Goal: Task Accomplishment & Management: Manage account settings

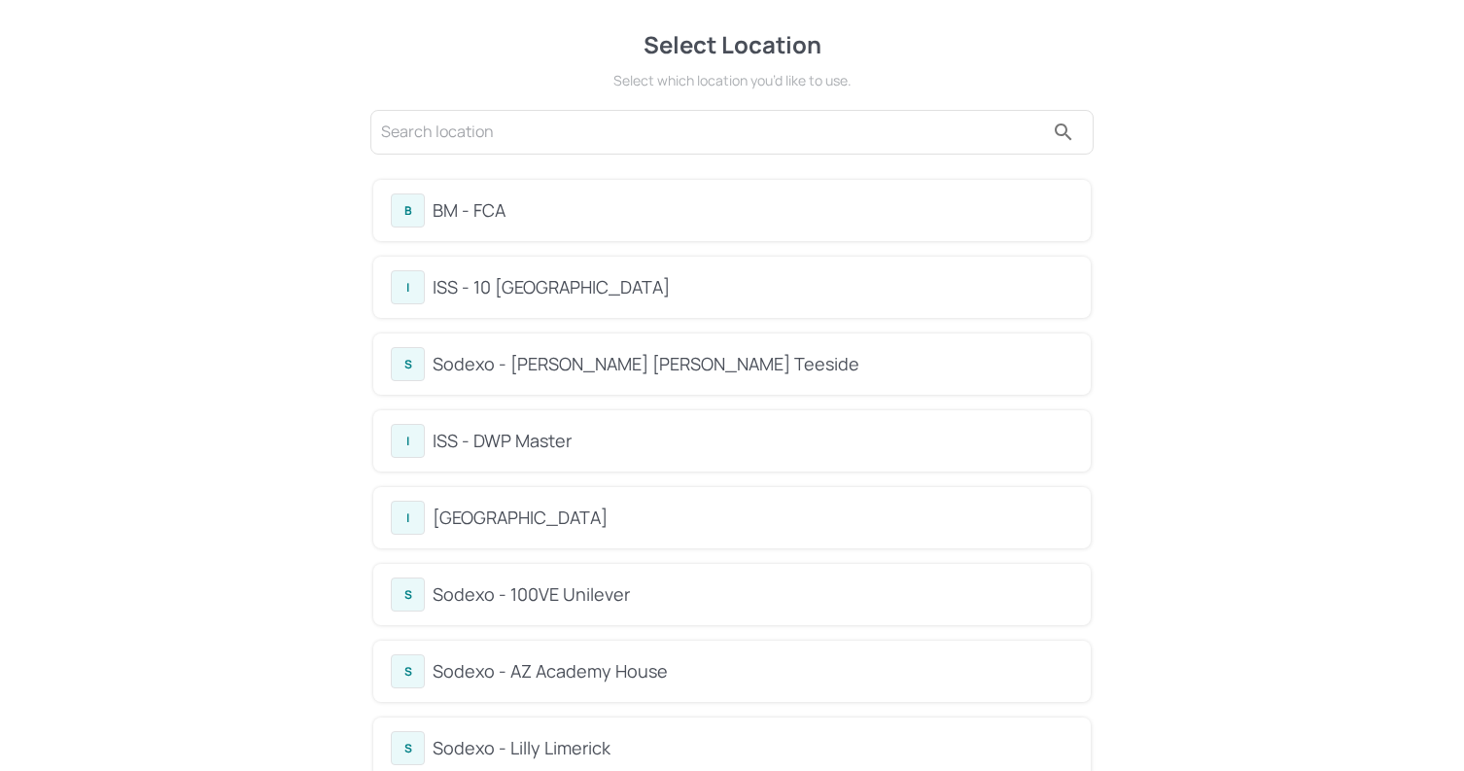
click at [470, 209] on div "BM - FCA" at bounding box center [752, 210] width 640 height 26
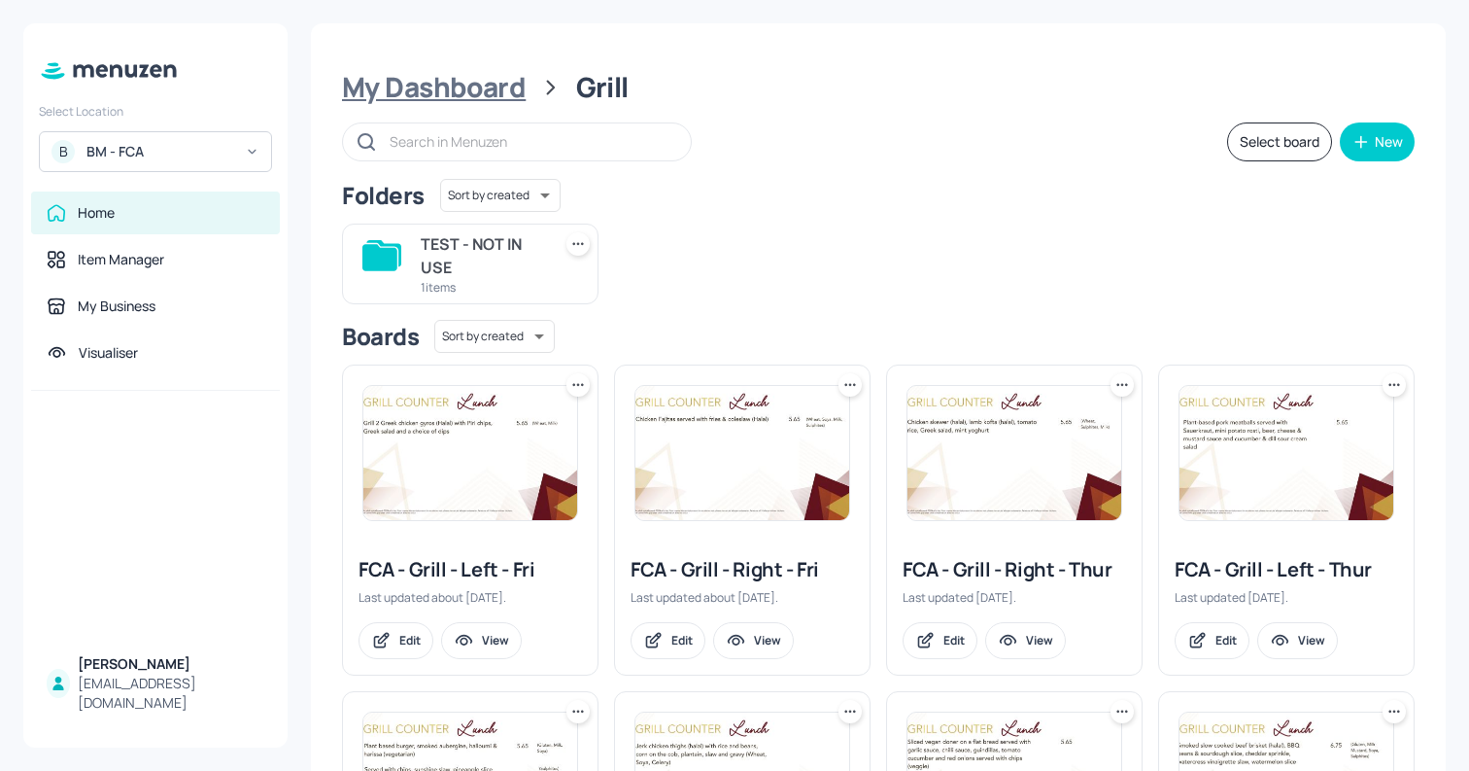
click at [437, 77] on div "My Dashboard" at bounding box center [434, 87] width 184 height 35
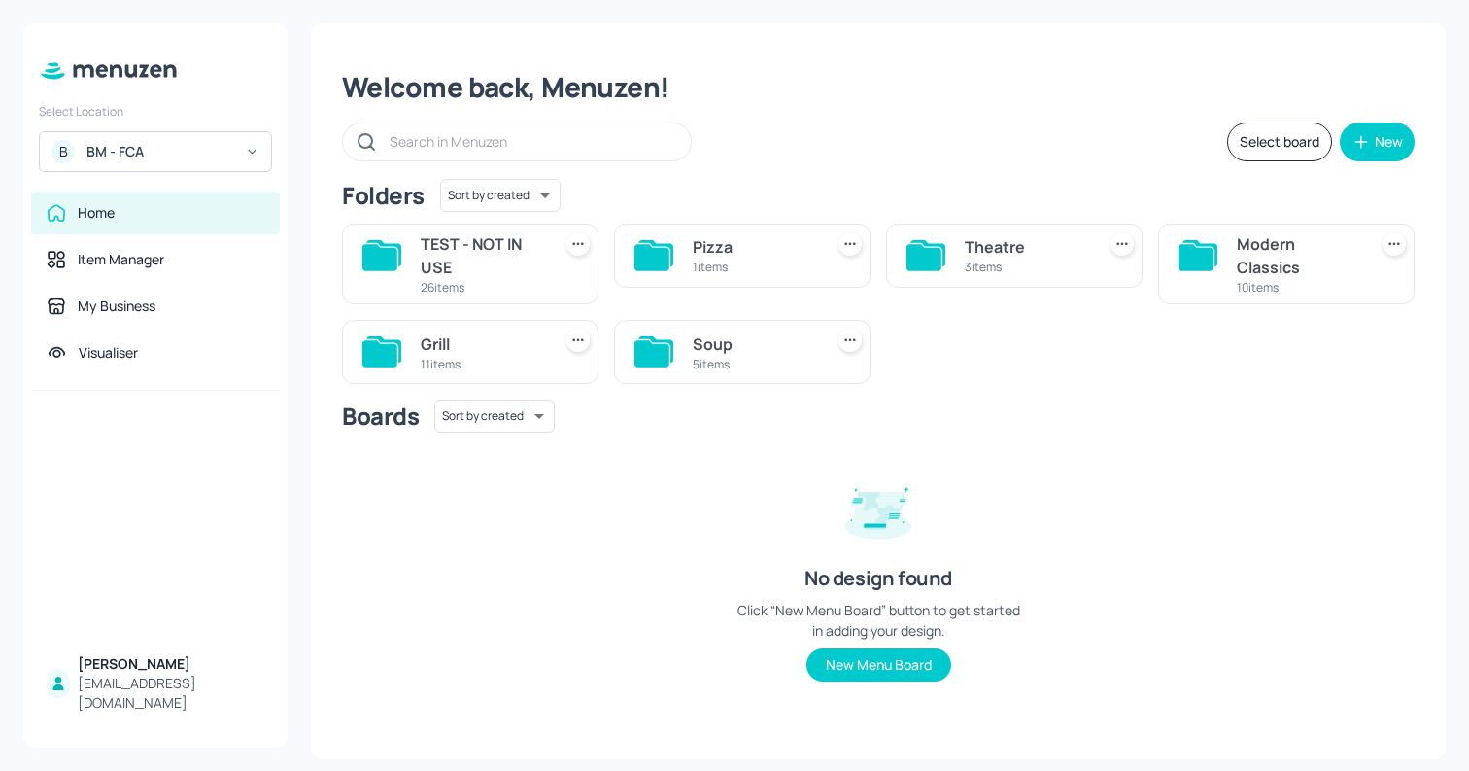
click at [500, 281] on div "26 items" at bounding box center [482, 287] width 122 height 17
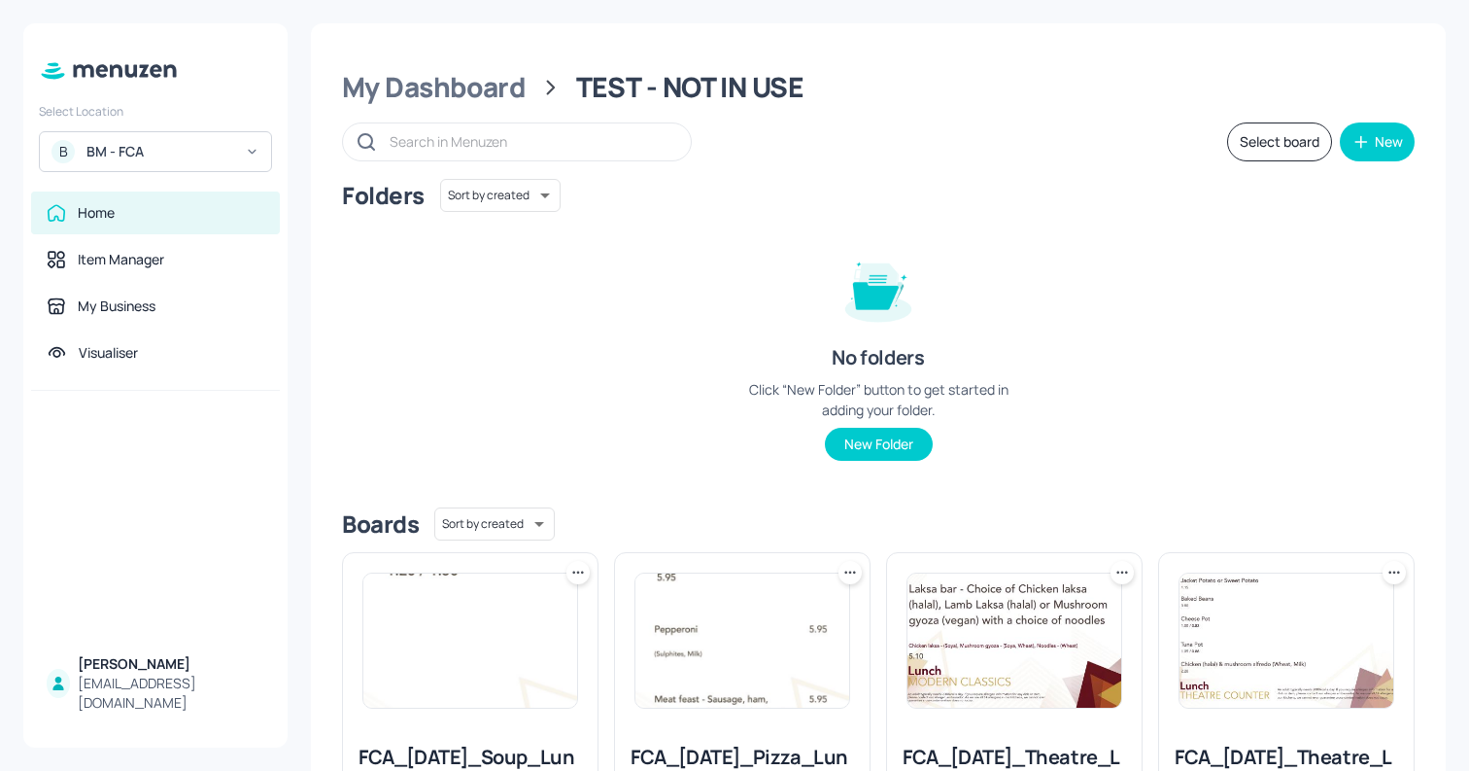
click at [1242, 137] on button "Select board" at bounding box center [1279, 141] width 105 height 39
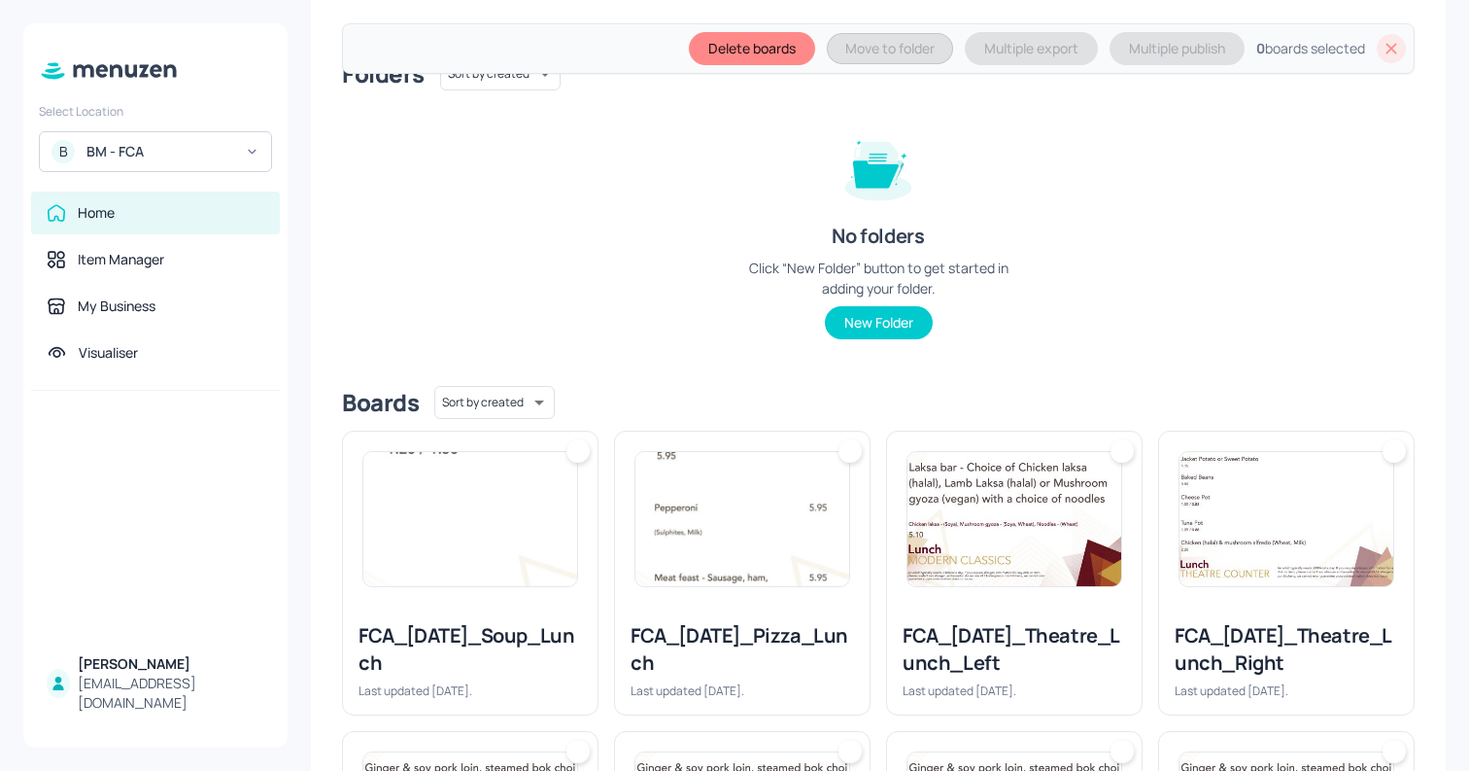
scroll to position [192, 0]
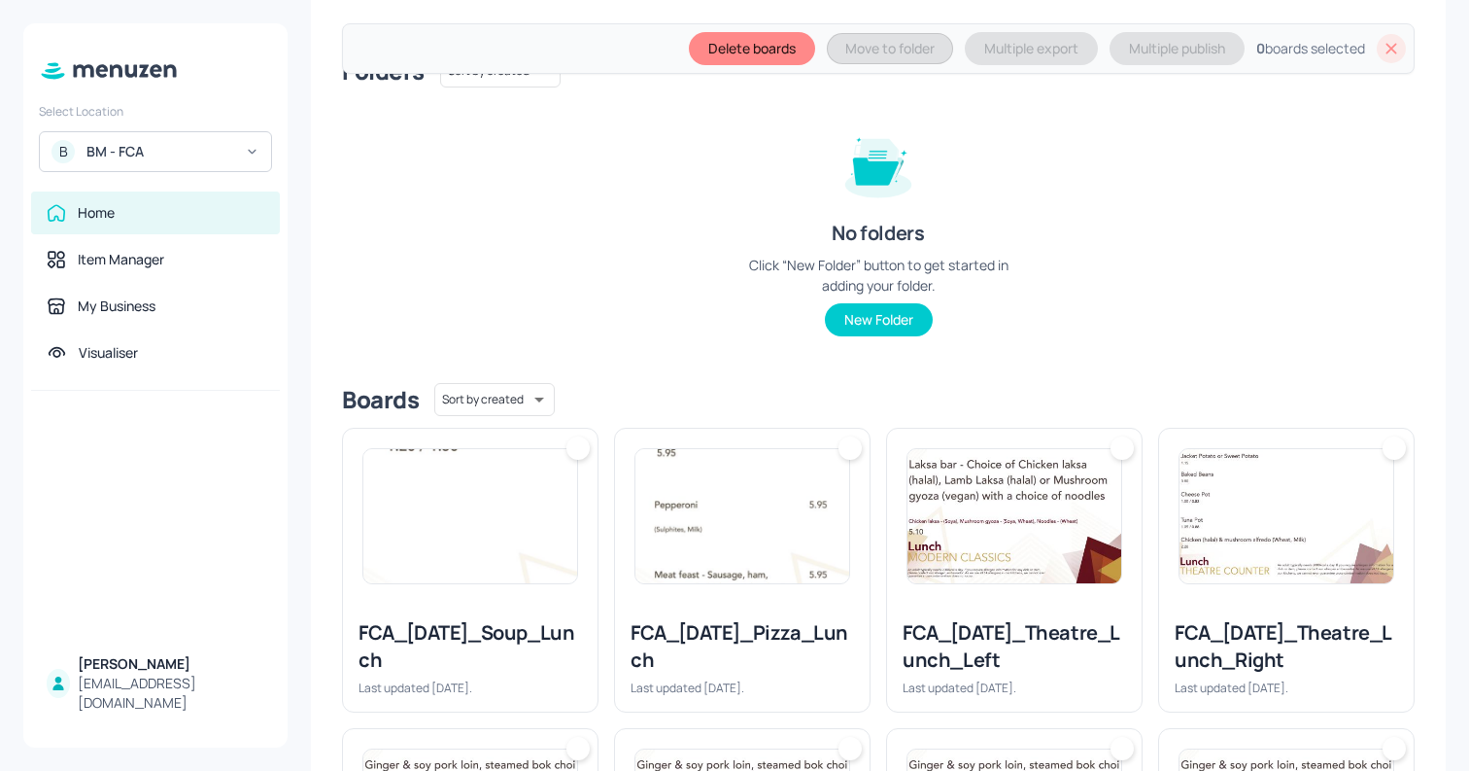
click at [588, 448] on div at bounding box center [470, 516] width 255 height 175
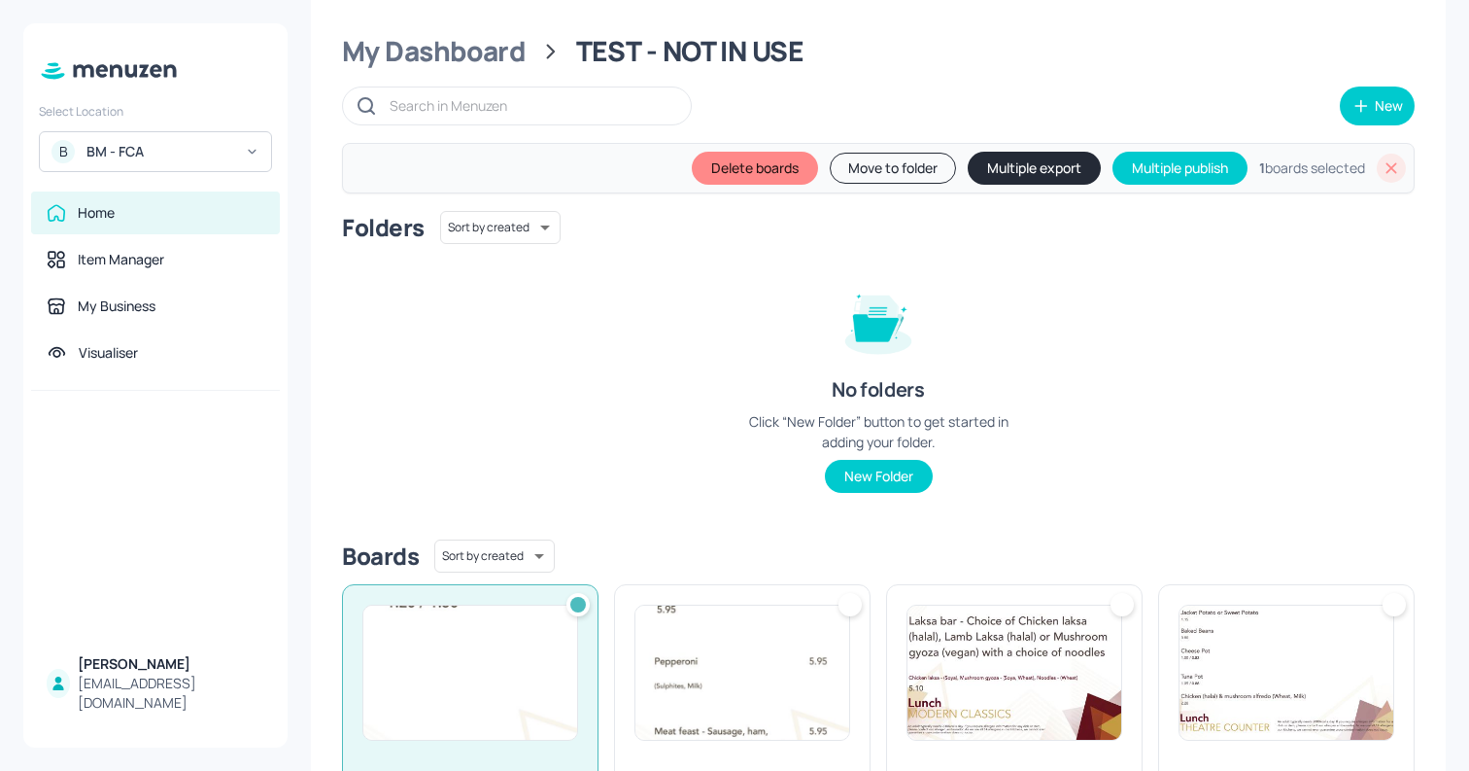
scroll to position [0, 0]
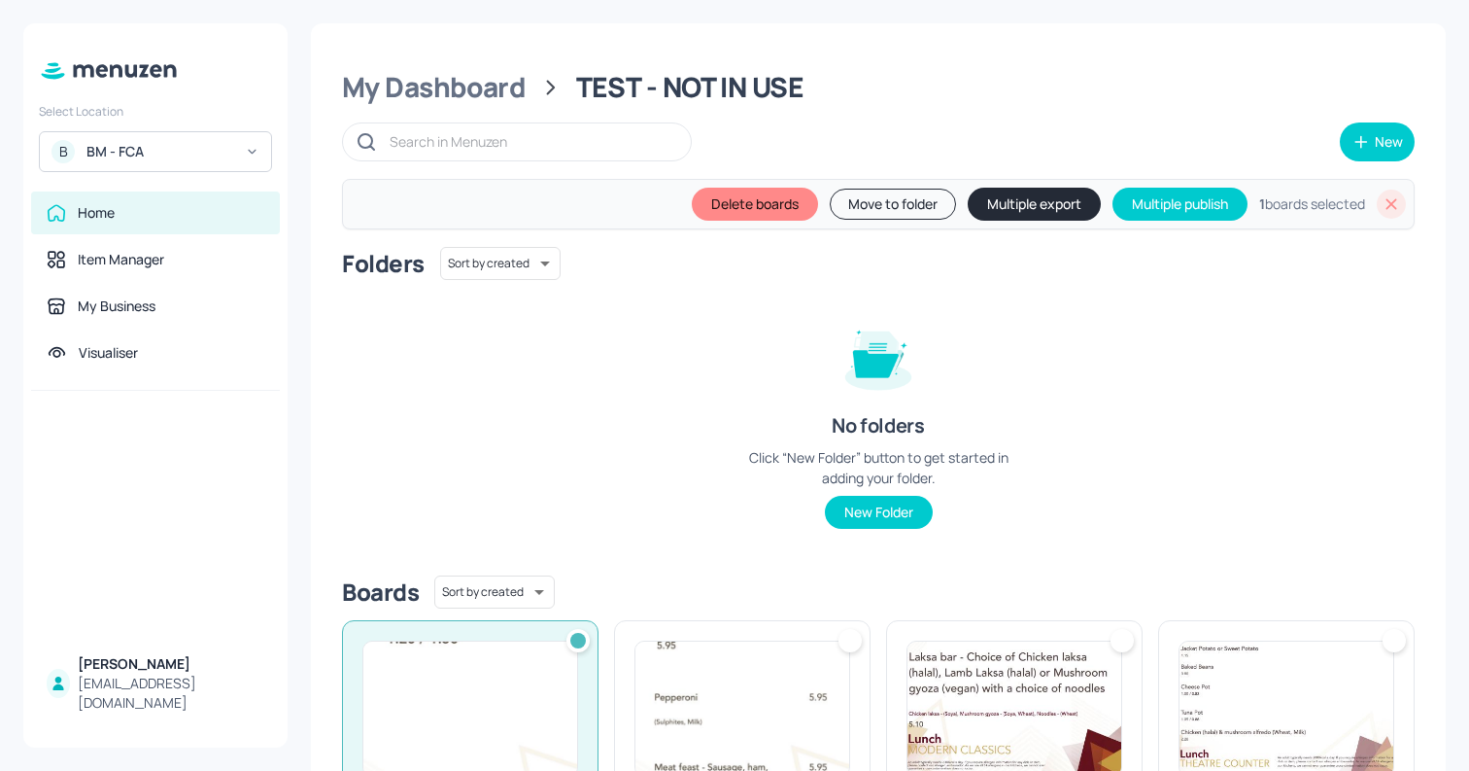
click at [1382, 194] on icon at bounding box center [1391, 203] width 19 height 19
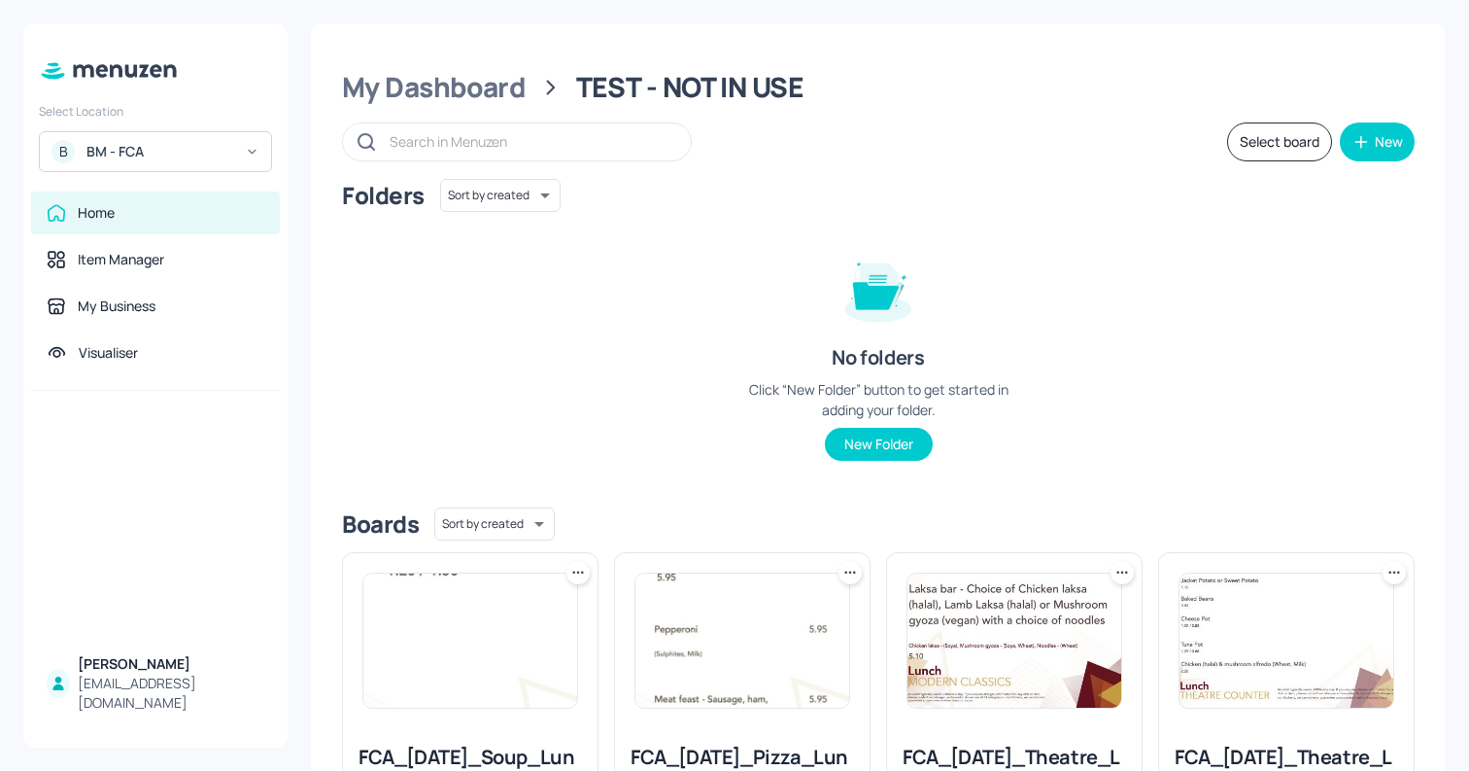
click at [1278, 141] on button "Select board" at bounding box center [1279, 141] width 105 height 39
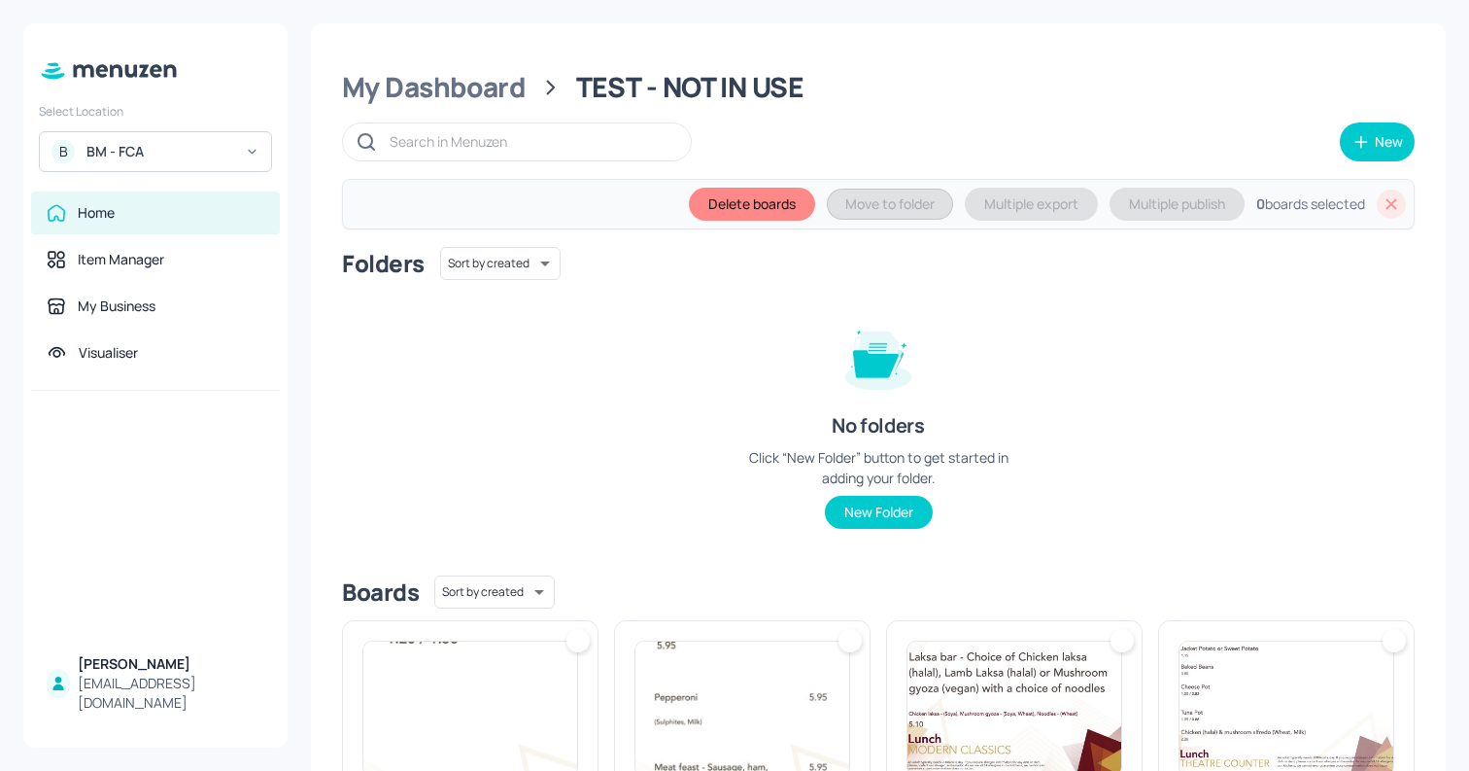
click at [581, 650] on div at bounding box center [578, 640] width 23 height 23
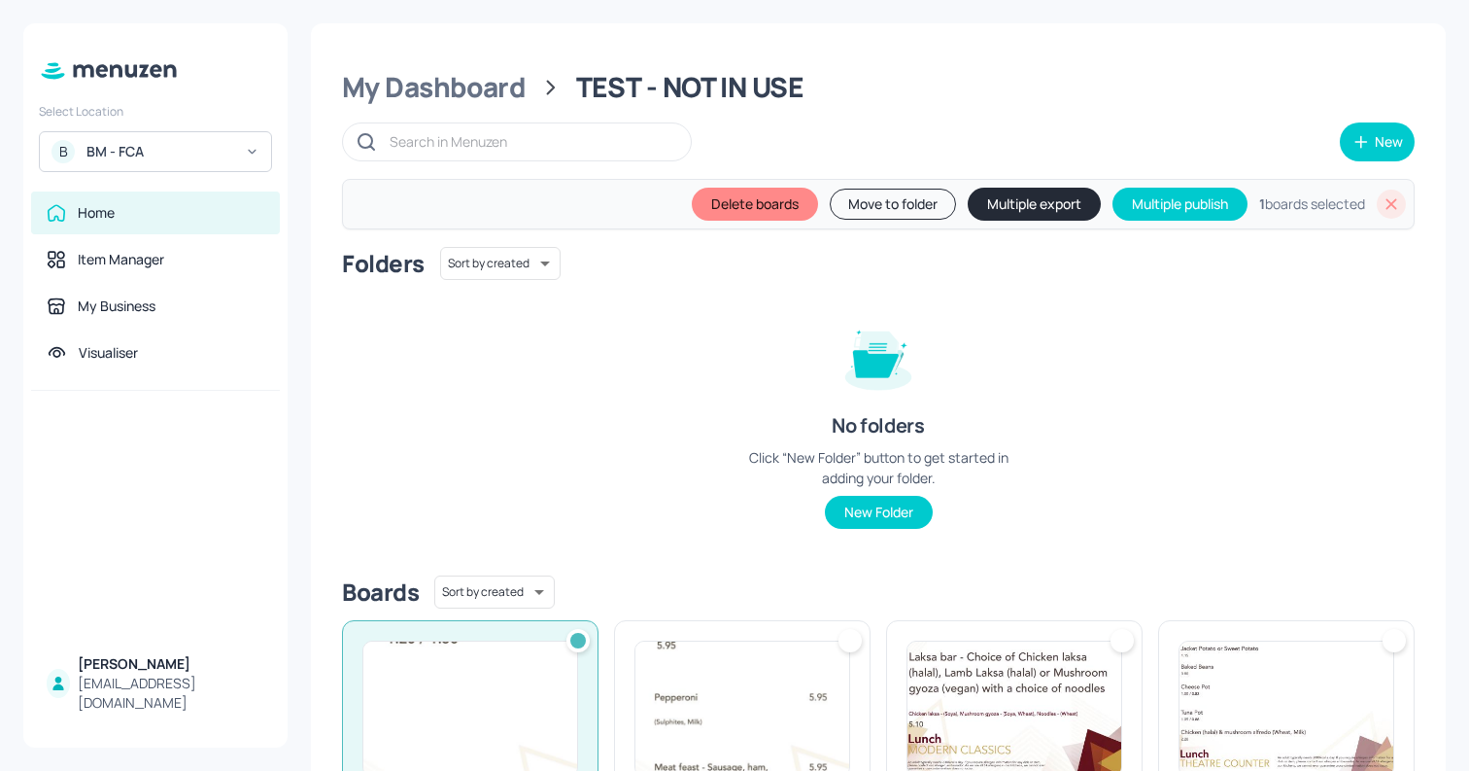
click at [585, 638] on div at bounding box center [578, 640] width 23 height 23
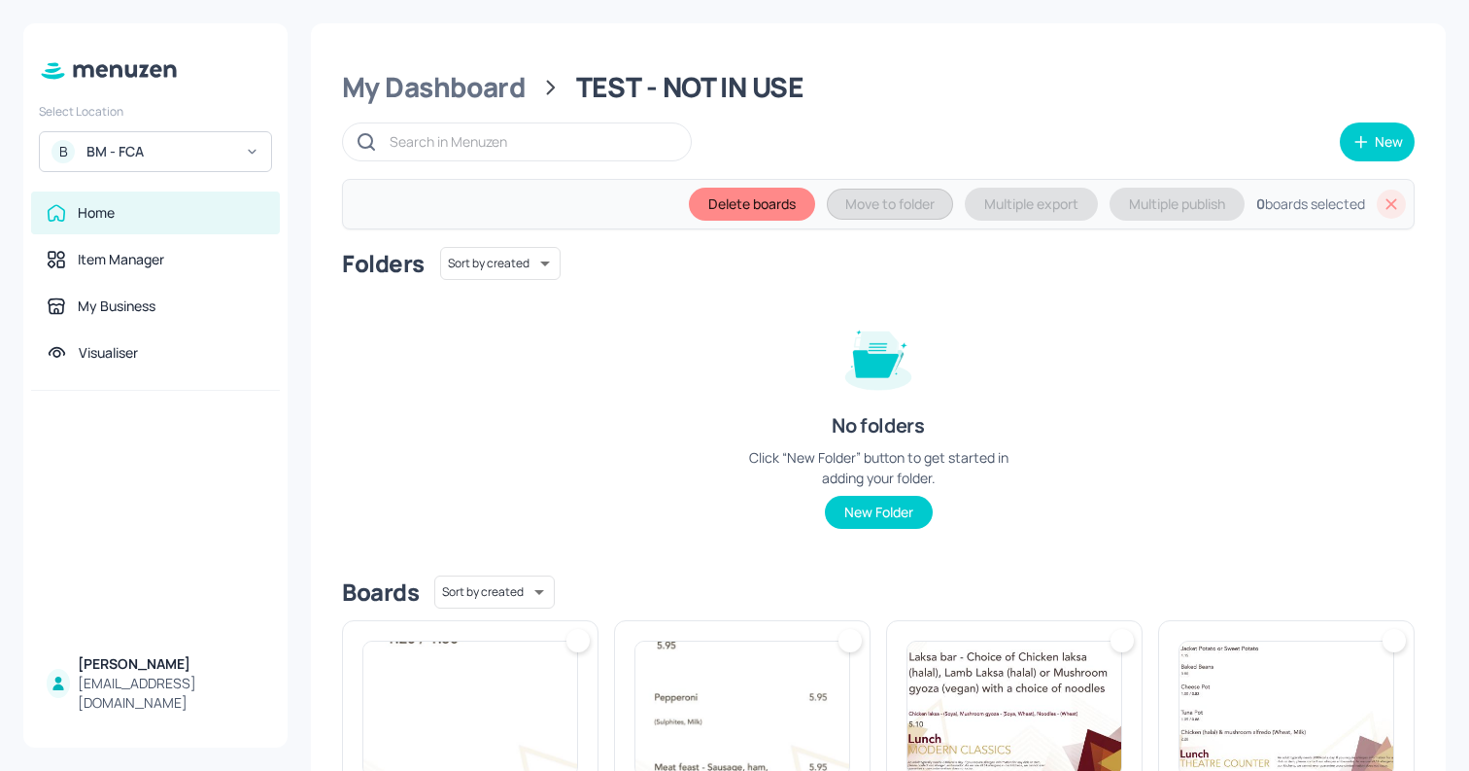
click at [1383, 198] on icon at bounding box center [1391, 203] width 19 height 19
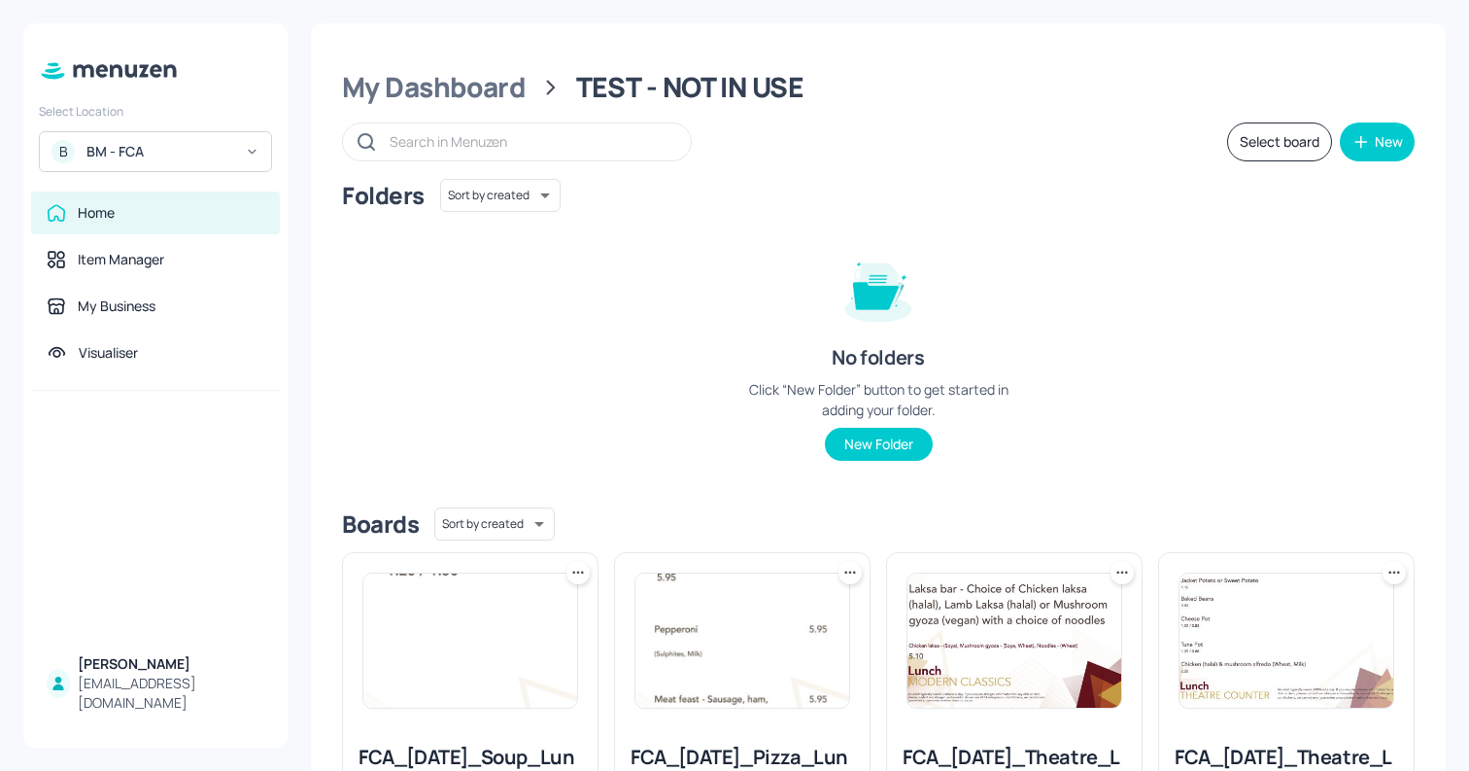
click at [212, 164] on div "B BM - FCA" at bounding box center [155, 151] width 233 height 41
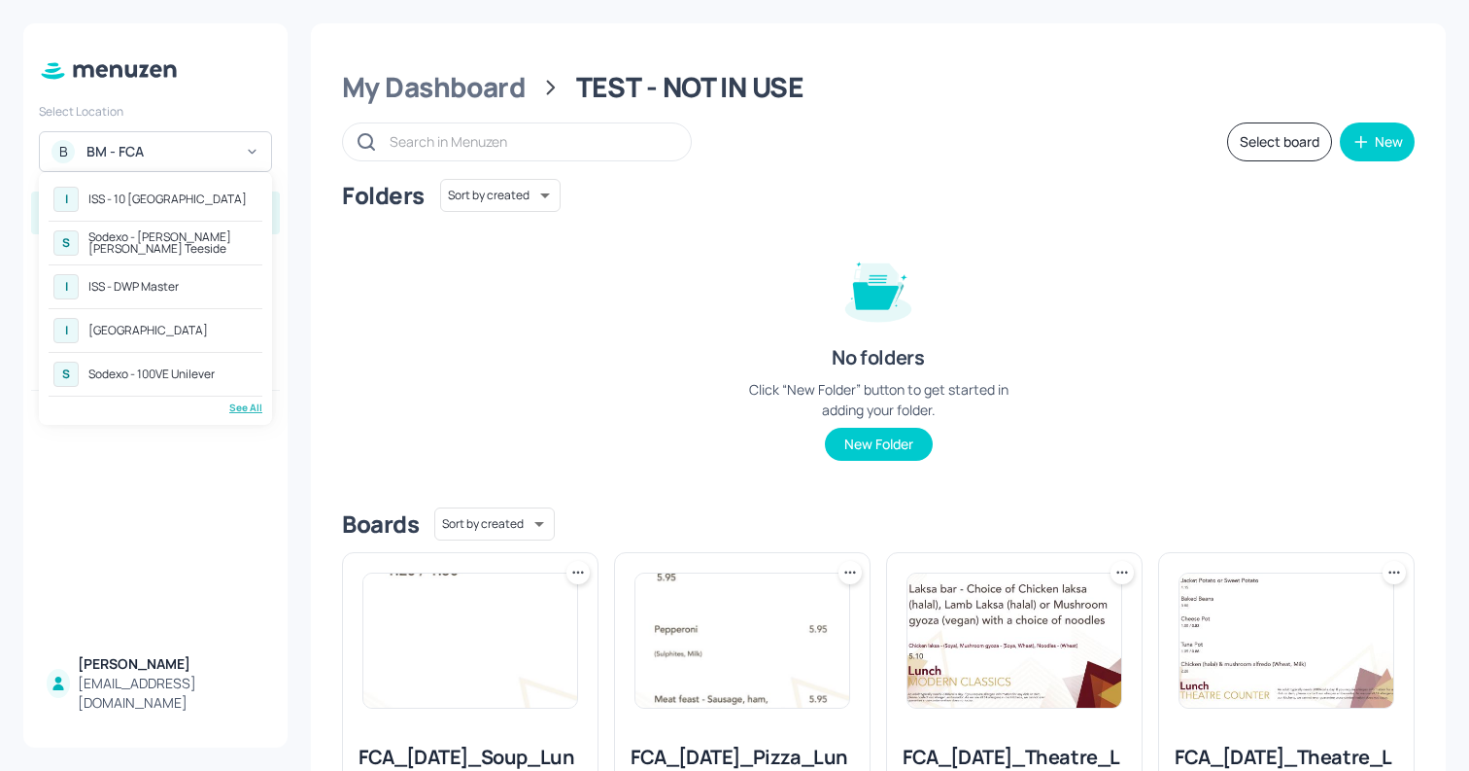
click at [248, 409] on div "See All" at bounding box center [156, 407] width 214 height 15
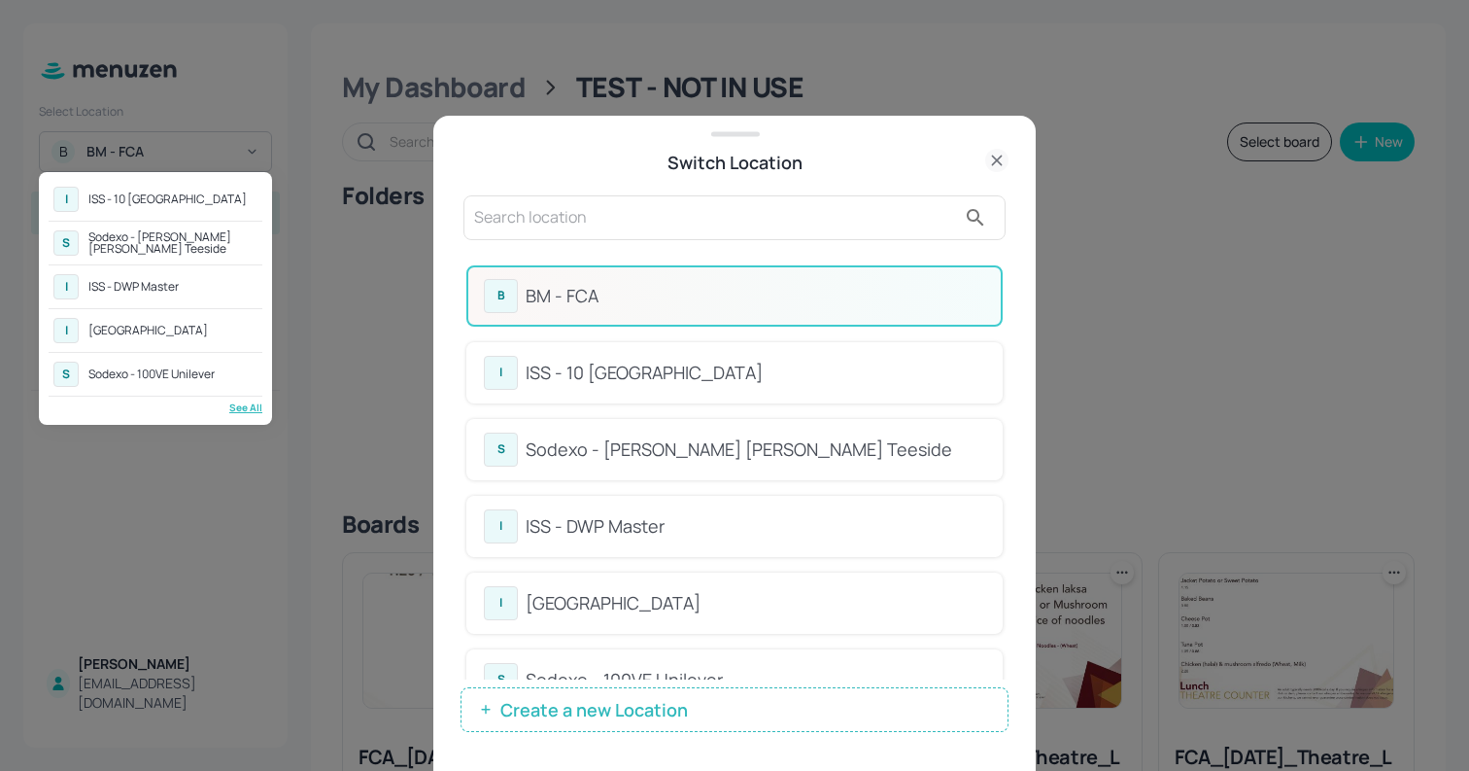
drag, startPoint x: 1006, startPoint y: 272, endPoint x: 1005, endPoint y: 330, distance: 58.3
click at [1005, 330] on div at bounding box center [734, 385] width 1469 height 771
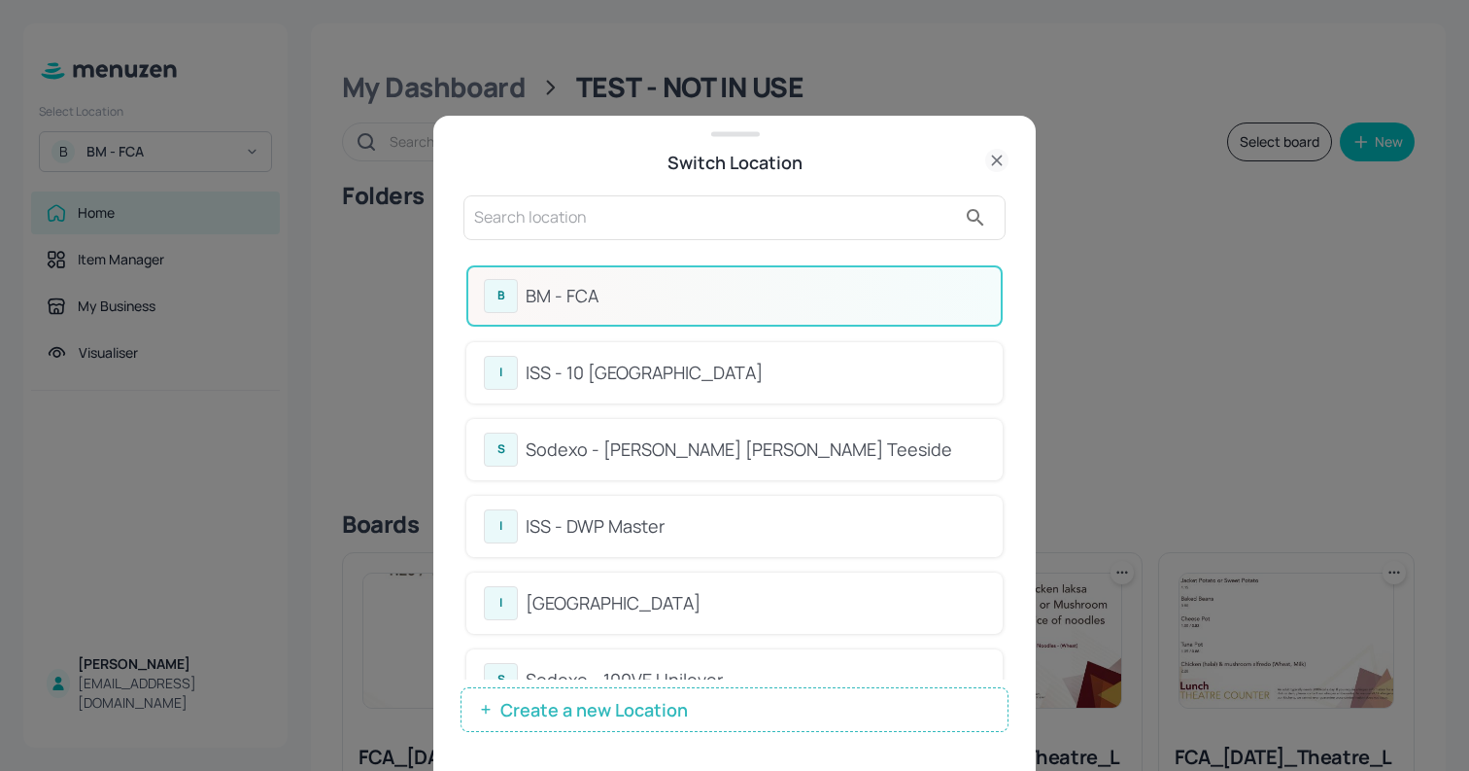
click at [891, 224] on input "text" at bounding box center [715, 217] width 482 height 31
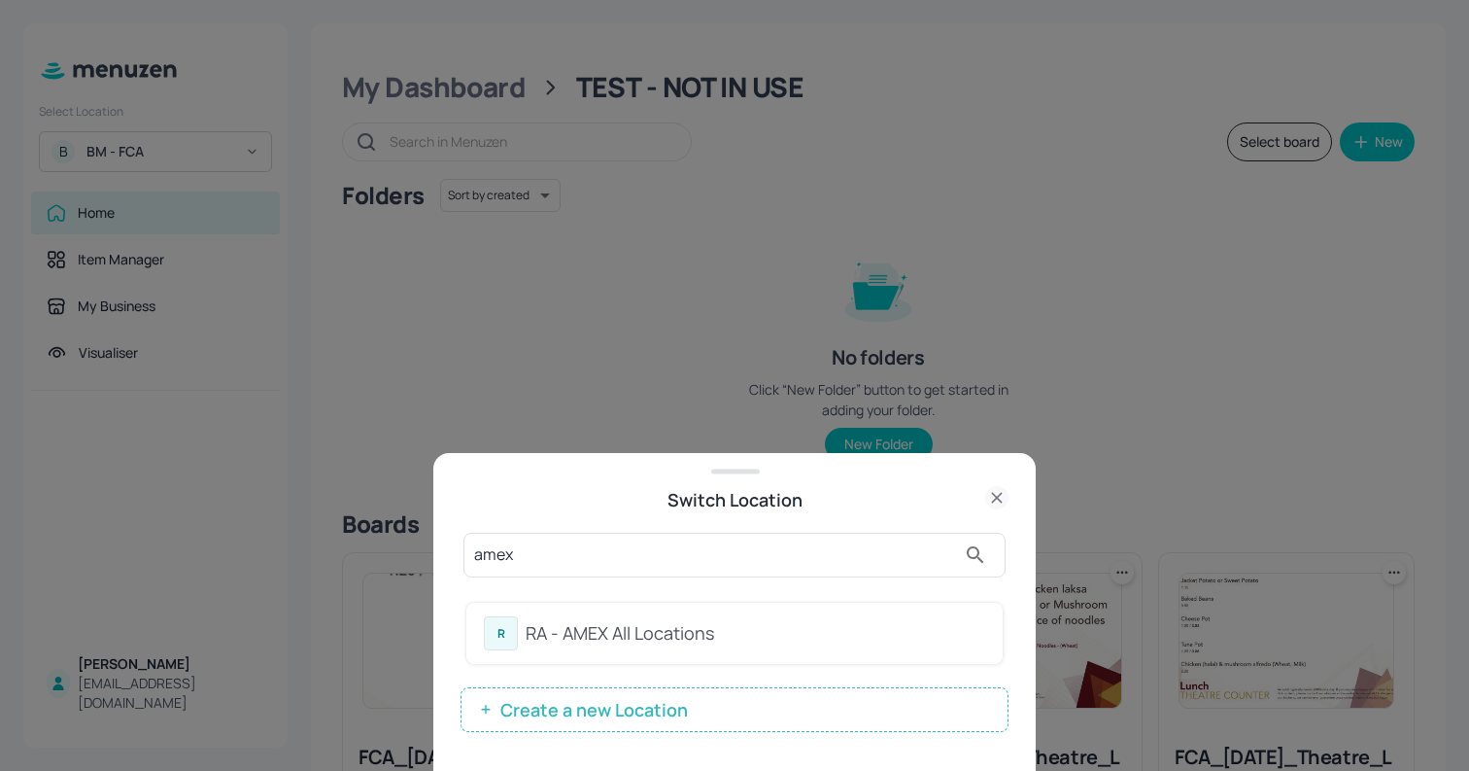
type input "amex"
click at [721, 632] on div "RA - AMEX All Locations" at bounding box center [756, 633] width 460 height 26
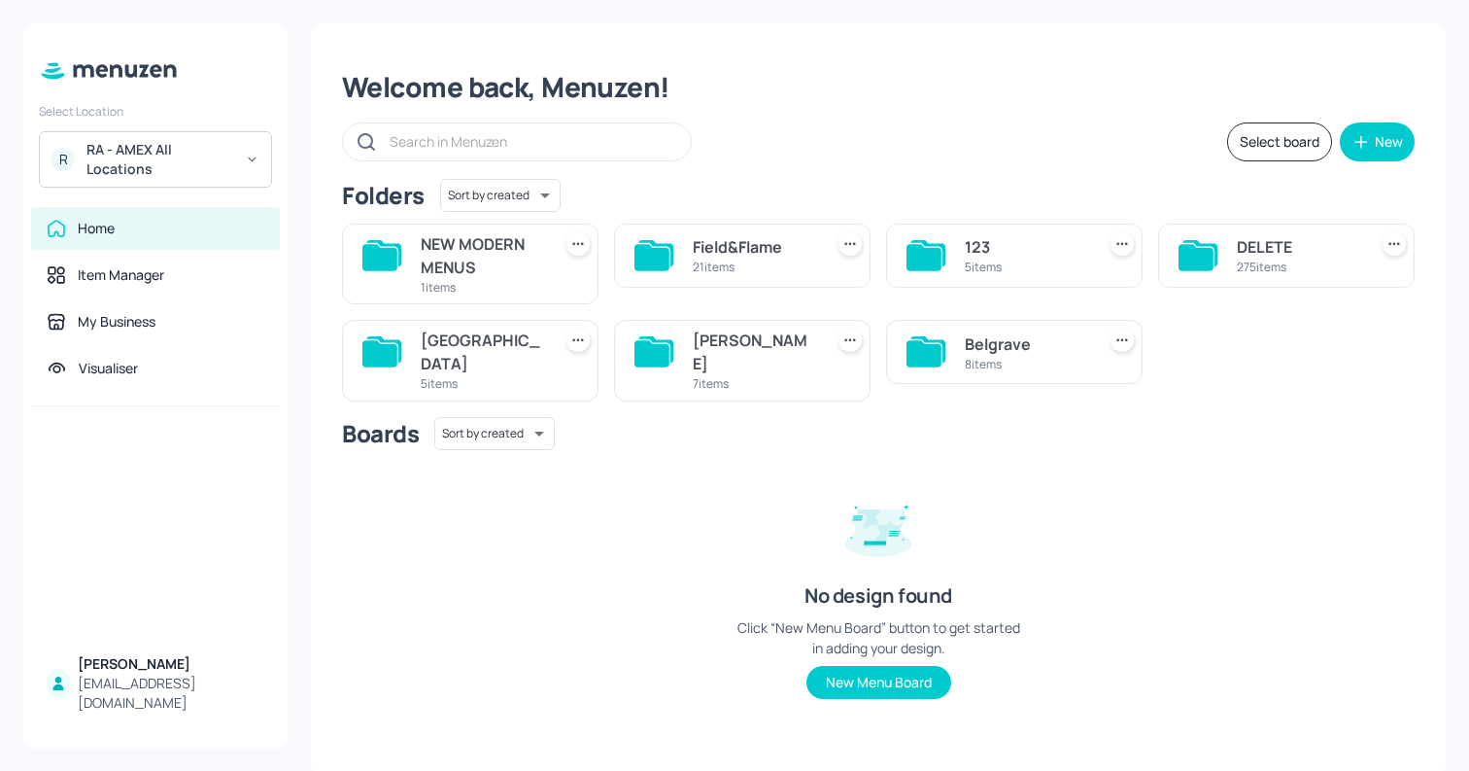
click at [494, 237] on div "NEW MODERN MENUS" at bounding box center [482, 255] width 122 height 47
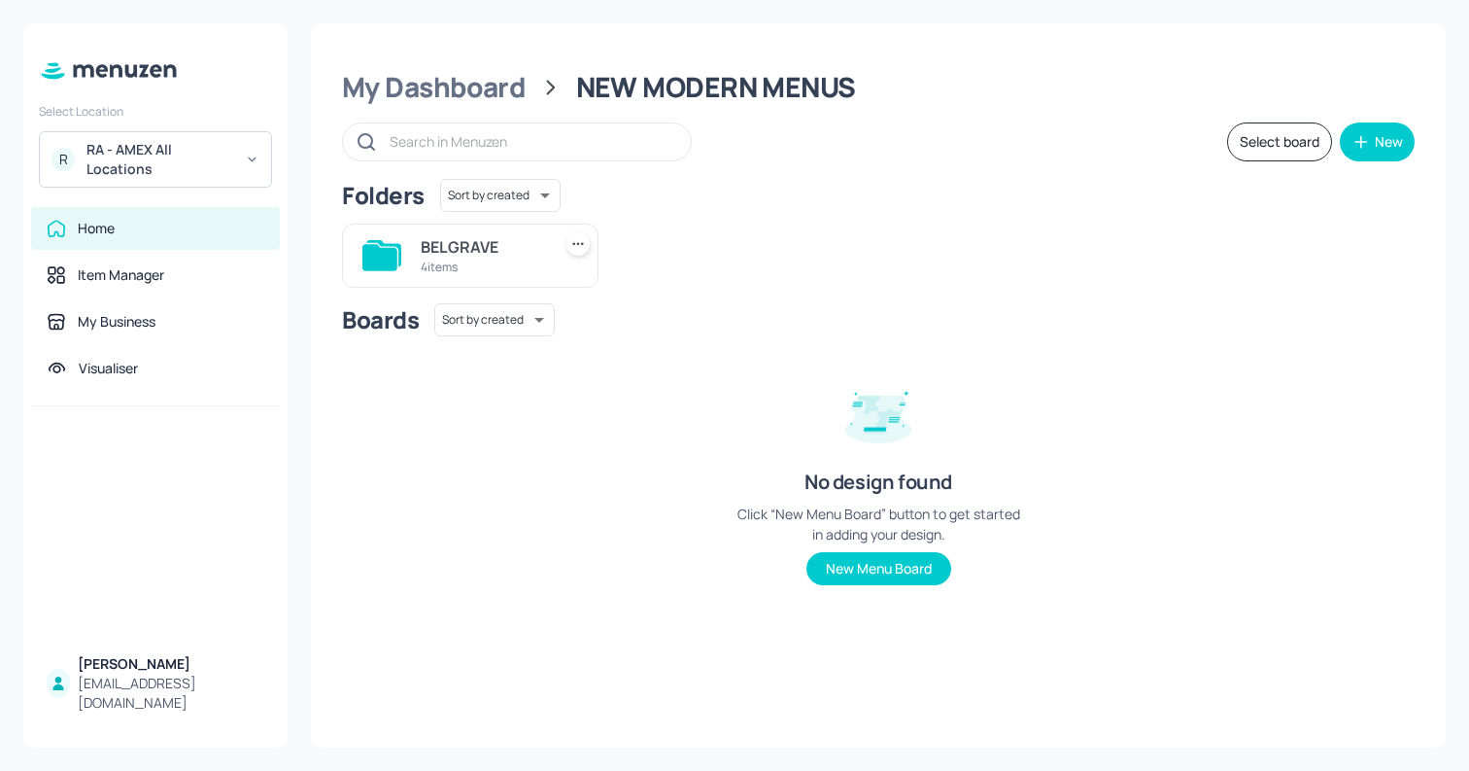
click at [509, 259] on div "4 items" at bounding box center [482, 267] width 122 height 17
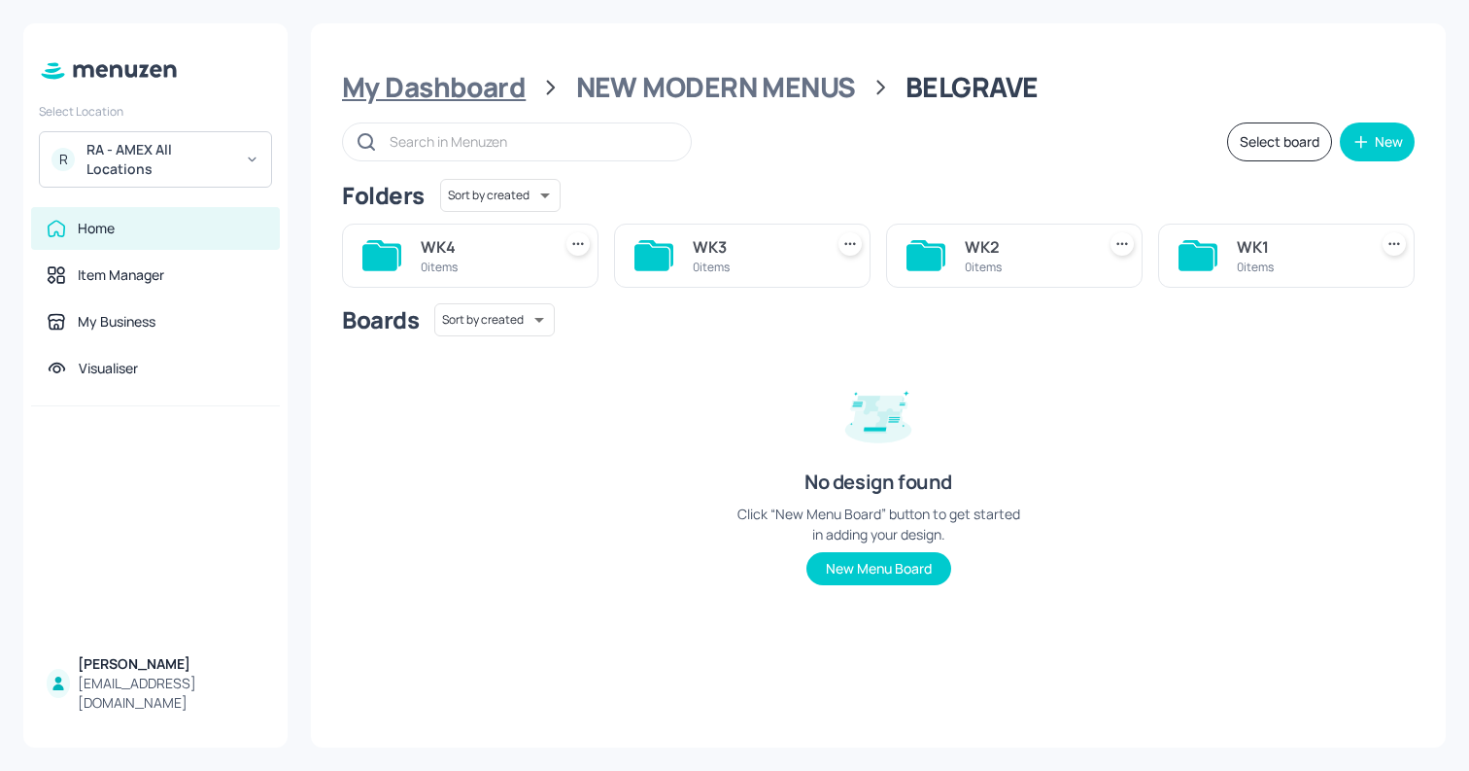
click at [497, 82] on div "My Dashboard" at bounding box center [434, 87] width 184 height 35
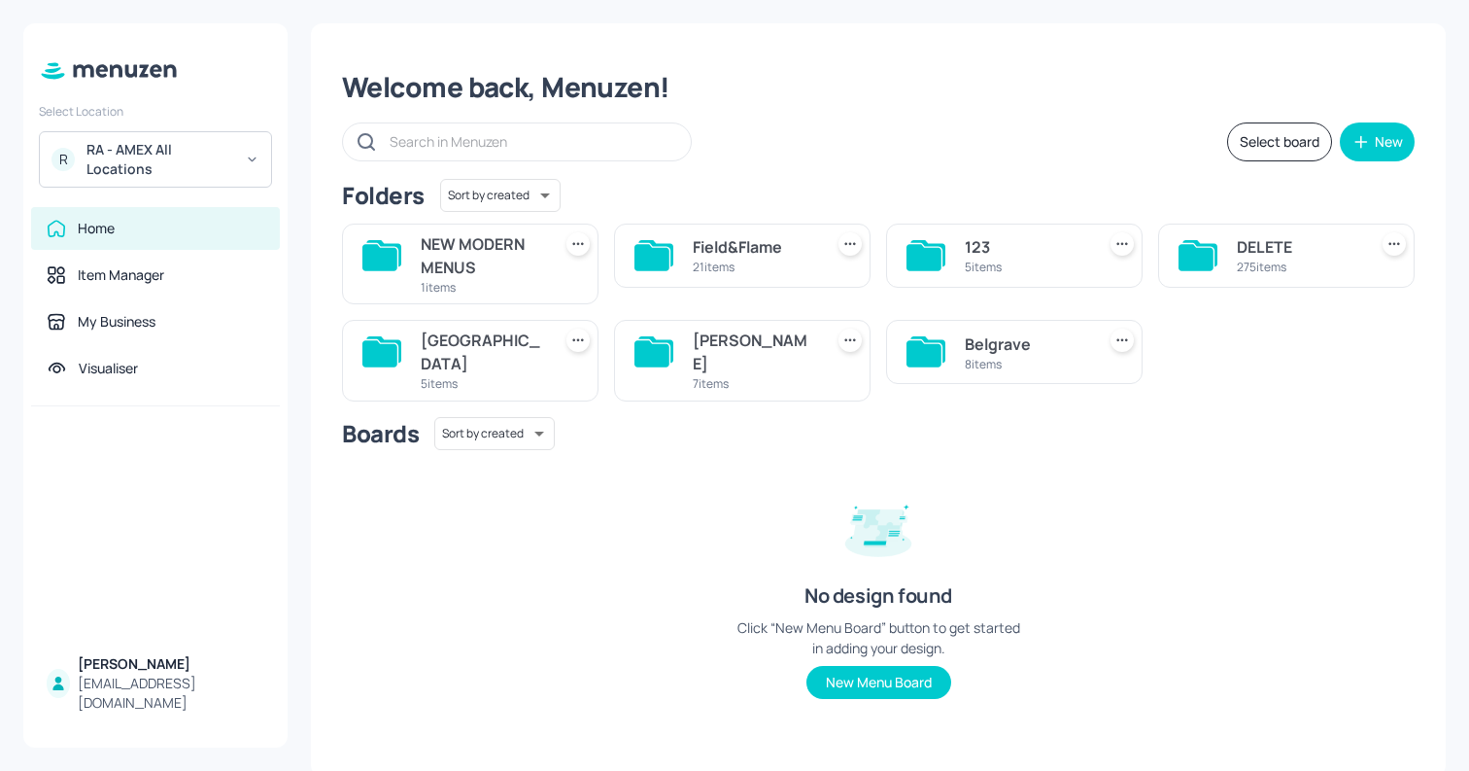
click at [745, 353] on div "[PERSON_NAME]" at bounding box center [754, 351] width 122 height 47
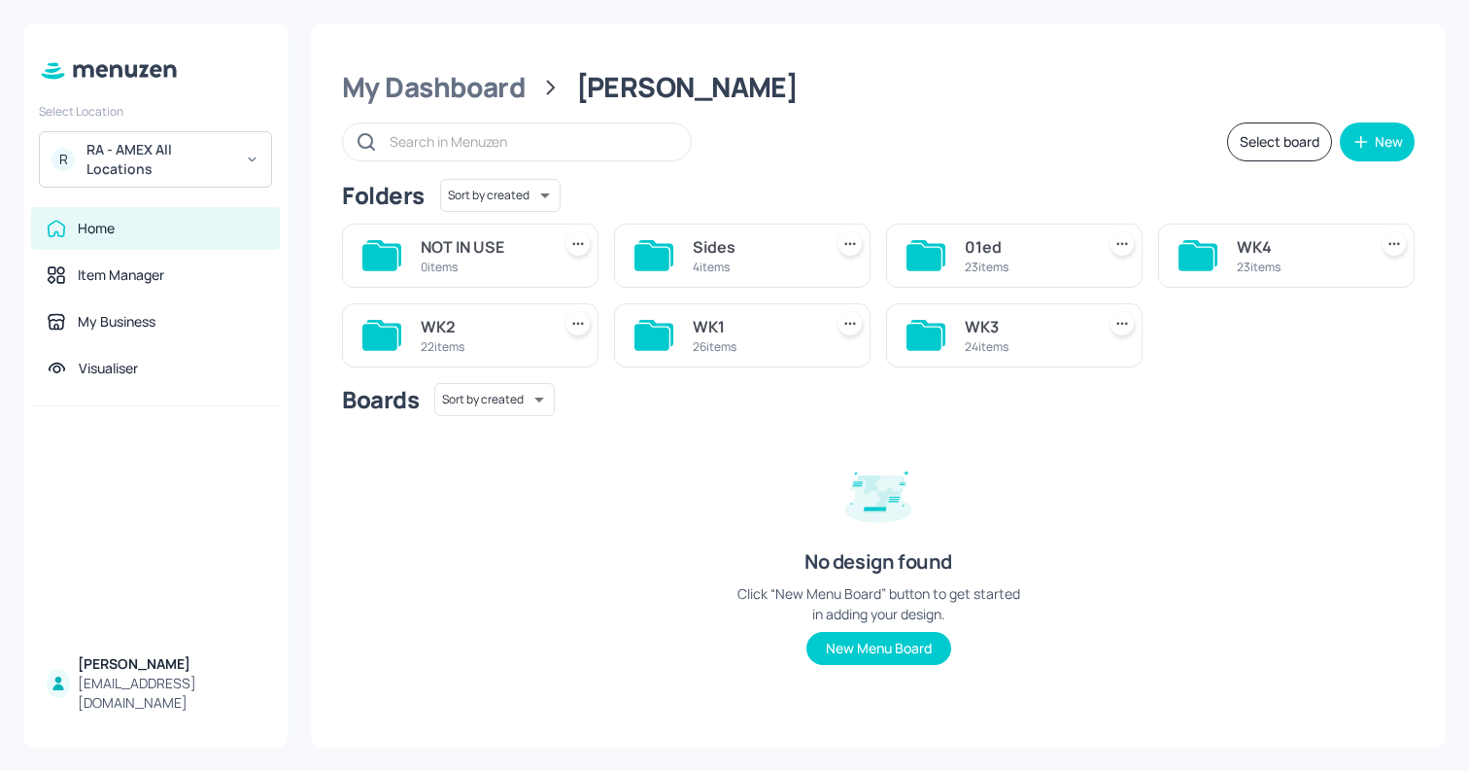
click at [708, 246] on div "Sides" at bounding box center [754, 246] width 122 height 23
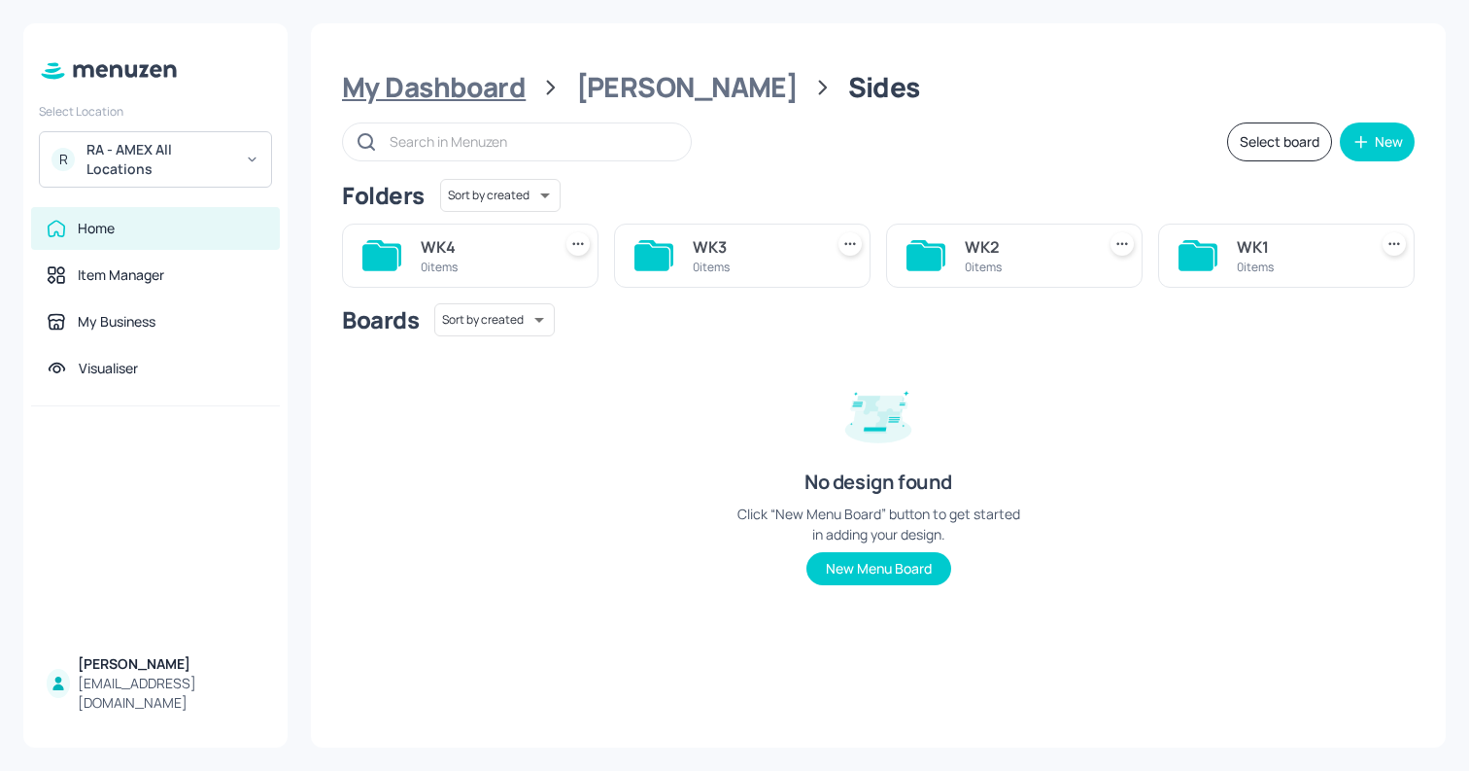
click at [466, 75] on div "My Dashboard" at bounding box center [434, 87] width 184 height 35
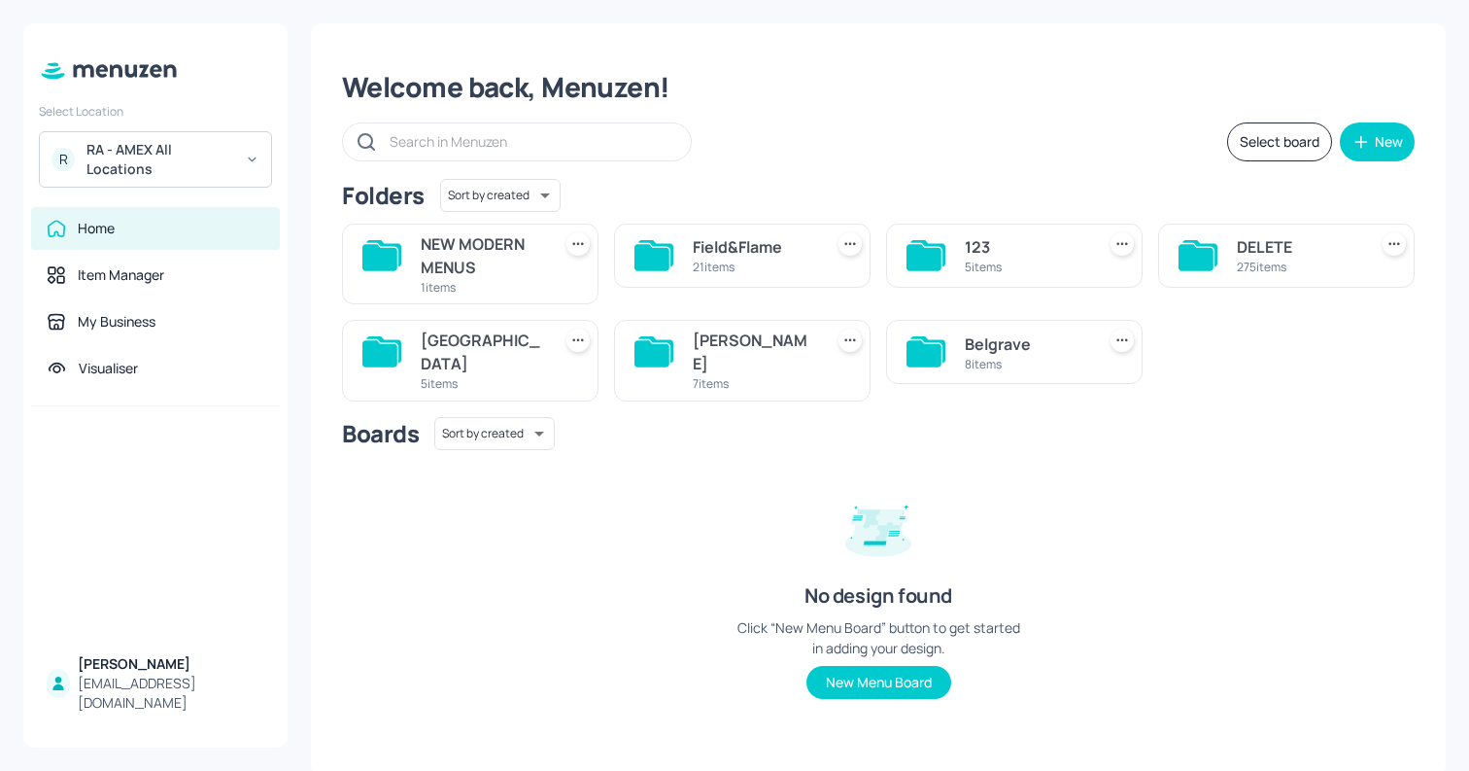
click at [770, 275] on div "21 items" at bounding box center [754, 267] width 122 height 17
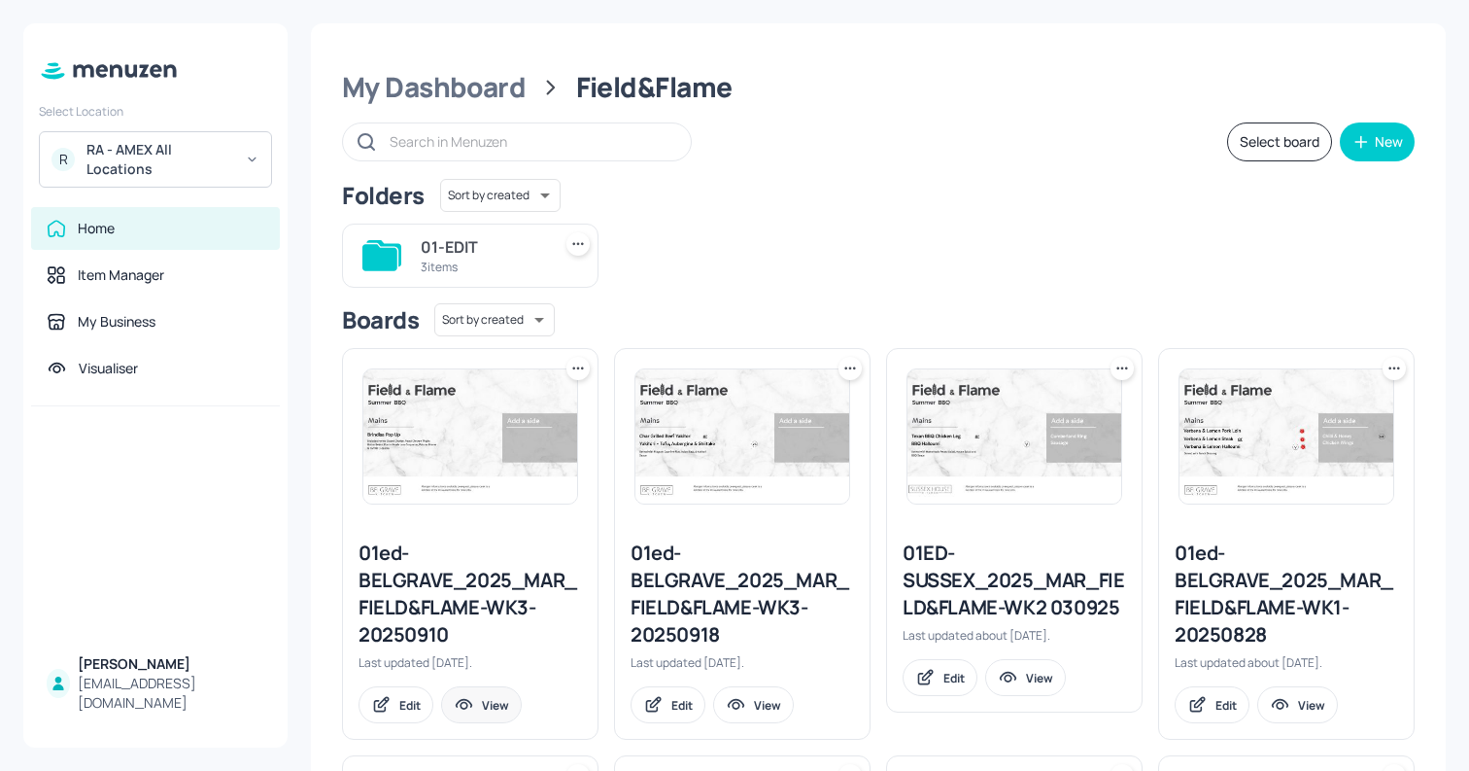
click at [486, 698] on div "View" at bounding box center [495, 705] width 27 height 17
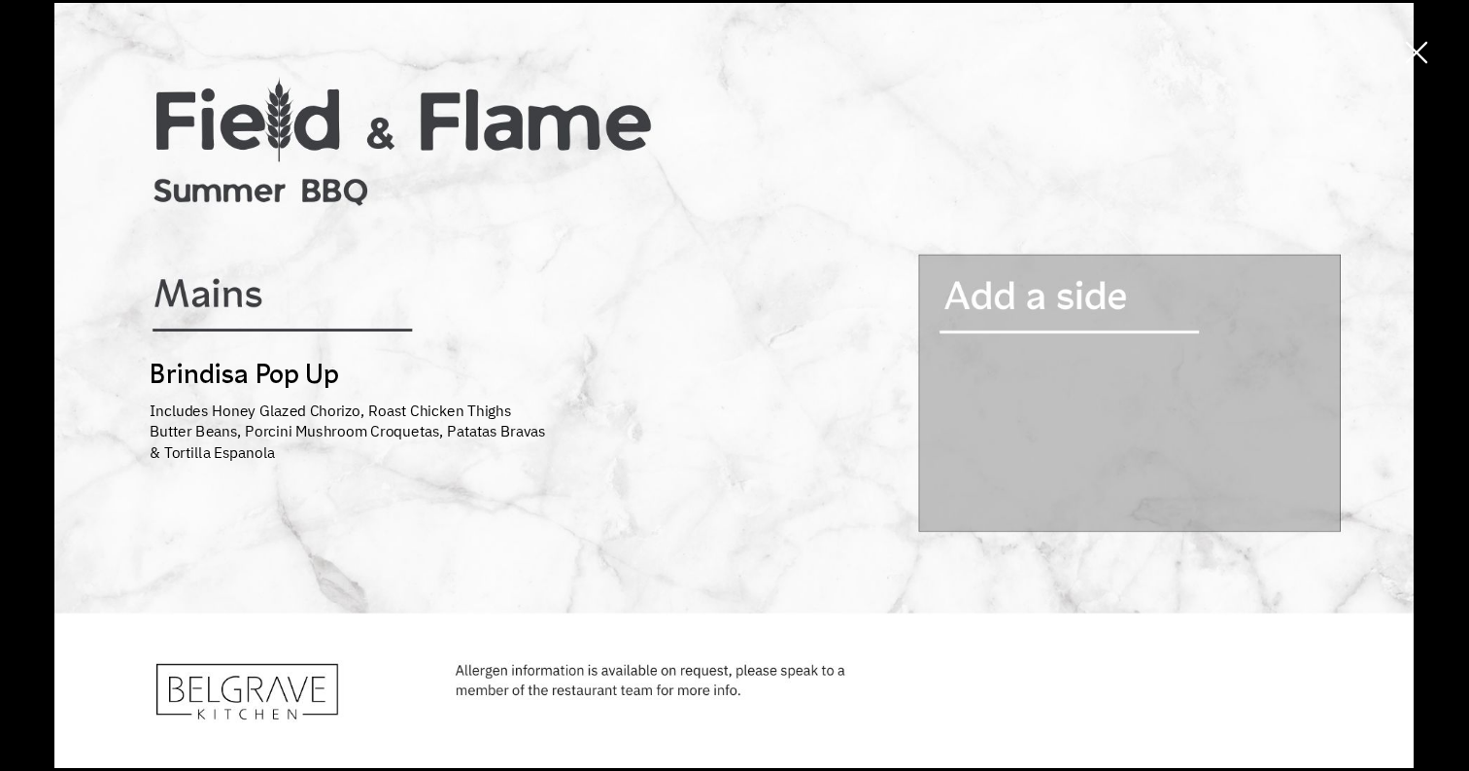
click at [1435, 67] on button "button" at bounding box center [1417, 52] width 58 height 58
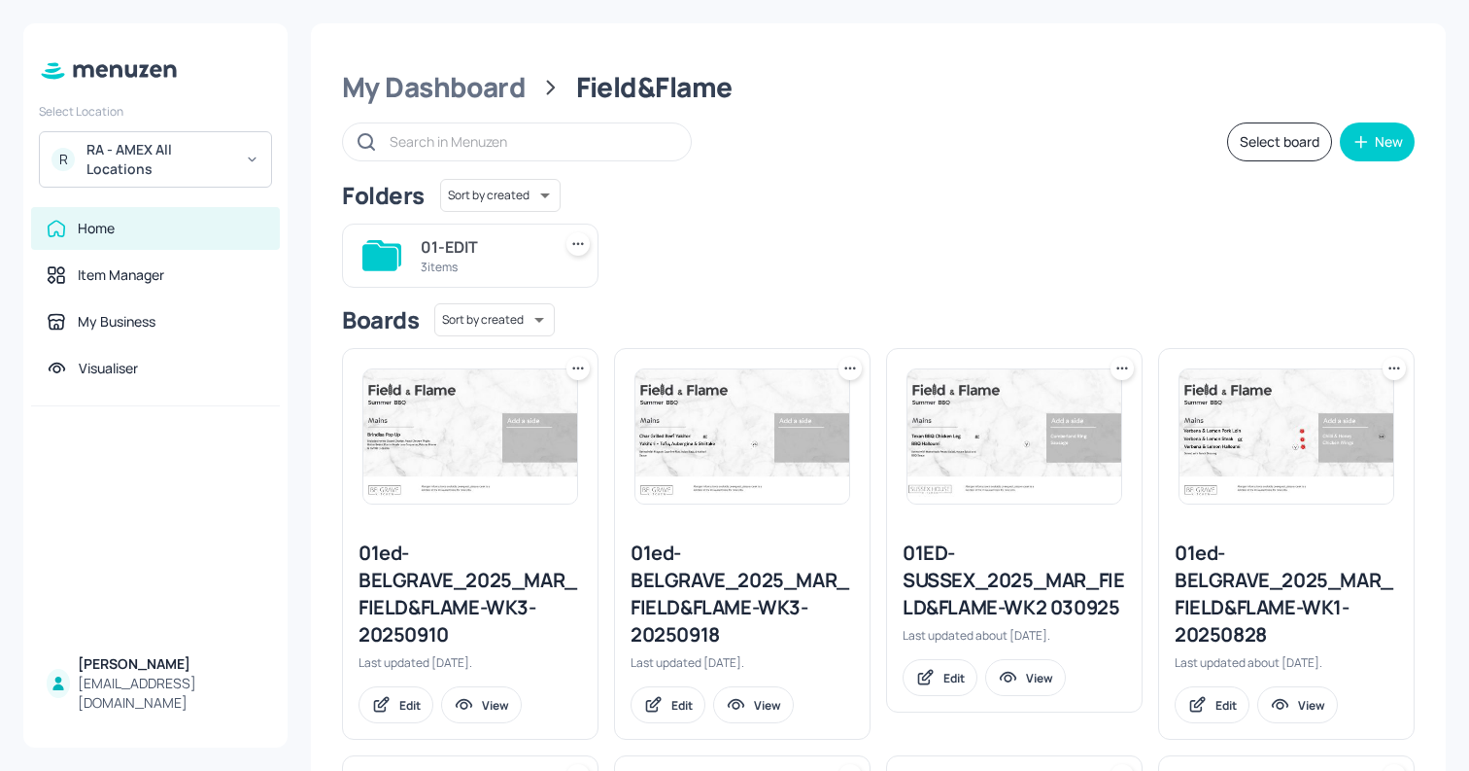
click at [578, 368] on icon at bounding box center [578, 368] width 19 height 19
click at [578, 368] on div at bounding box center [734, 385] width 1469 height 771
